Goal: Task Accomplishment & Management: Manage account settings

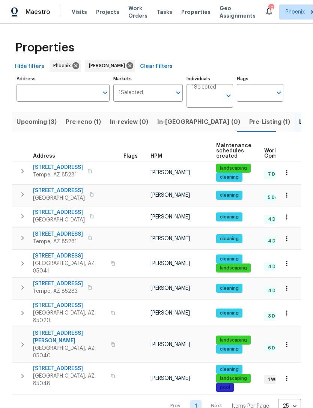
click at [290, 374] on icon "button" at bounding box center [286, 377] width 7 height 7
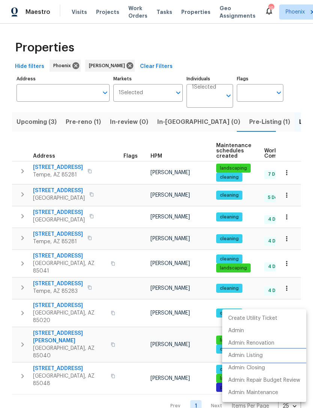
click at [260, 355] on p "Admin: Listing" at bounding box center [245, 355] width 34 height 8
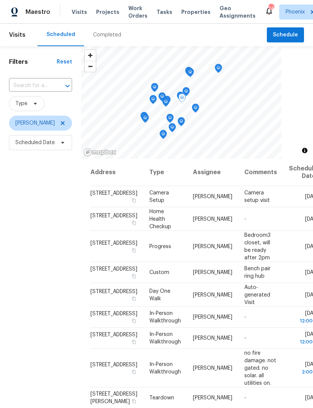
click at [0, 0] on icon at bounding box center [0, 0] width 0 height 0
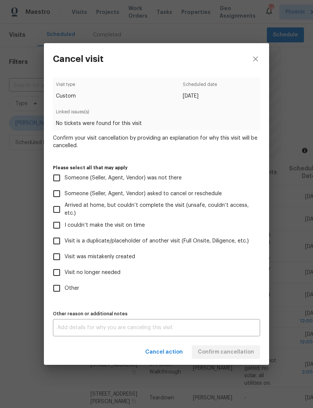
click at [58, 271] on input "Visit no longer needed" at bounding box center [57, 272] width 16 height 16
checkbox input "true"
click at [222, 330] on textarea at bounding box center [156, 327] width 198 height 5
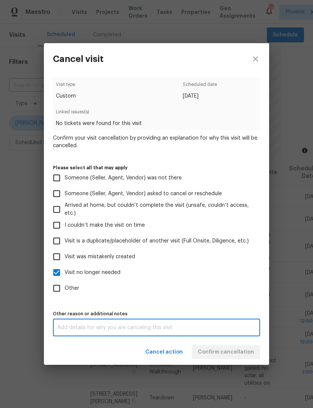
scroll to position [24, 0]
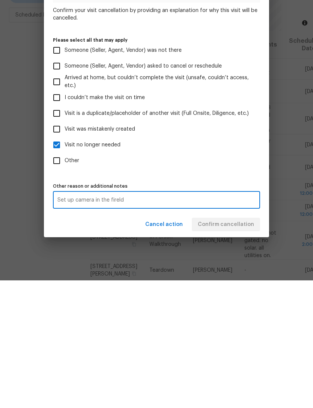
type textarea "Set up camera in the fireld"
click at [226, 280] on label "Other" at bounding box center [151, 288] width 205 height 16
click at [64, 280] on input "Other" at bounding box center [57, 288] width 16 height 16
checkbox input "true"
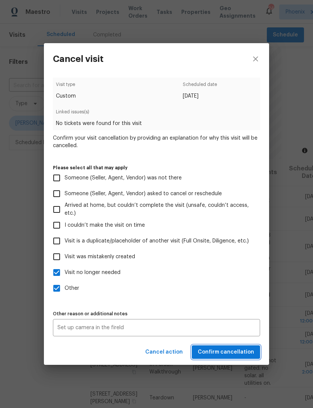
click at [239, 357] on span "Confirm cancellation" at bounding box center [226, 351] width 56 height 9
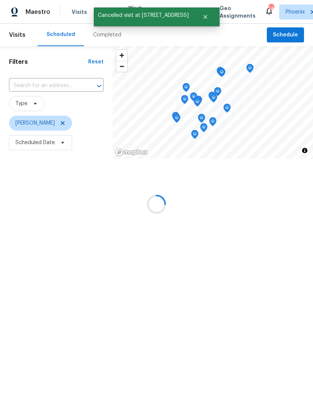
scroll to position [0, 0]
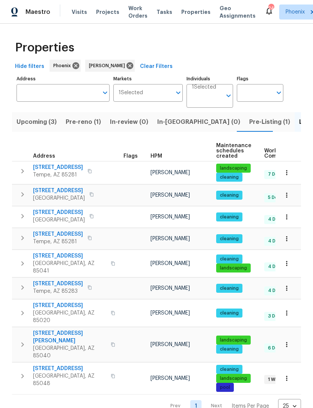
click at [249, 126] on span "Pre-Listing (1)" at bounding box center [269, 122] width 41 height 10
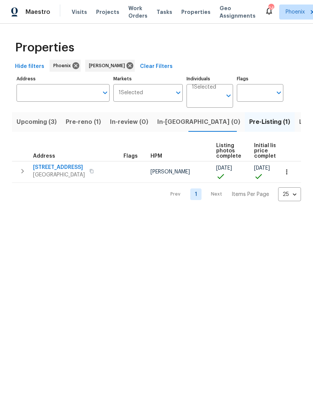
click at [299, 126] on span "Listed (9)" at bounding box center [313, 122] width 28 height 10
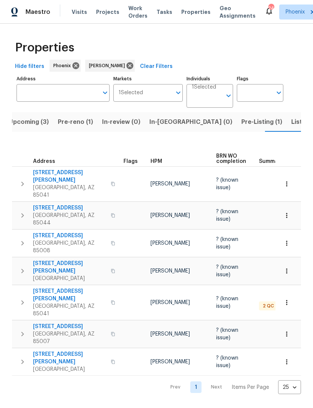
scroll to position [0, 9]
